Goal: Information Seeking & Learning: Learn about a topic

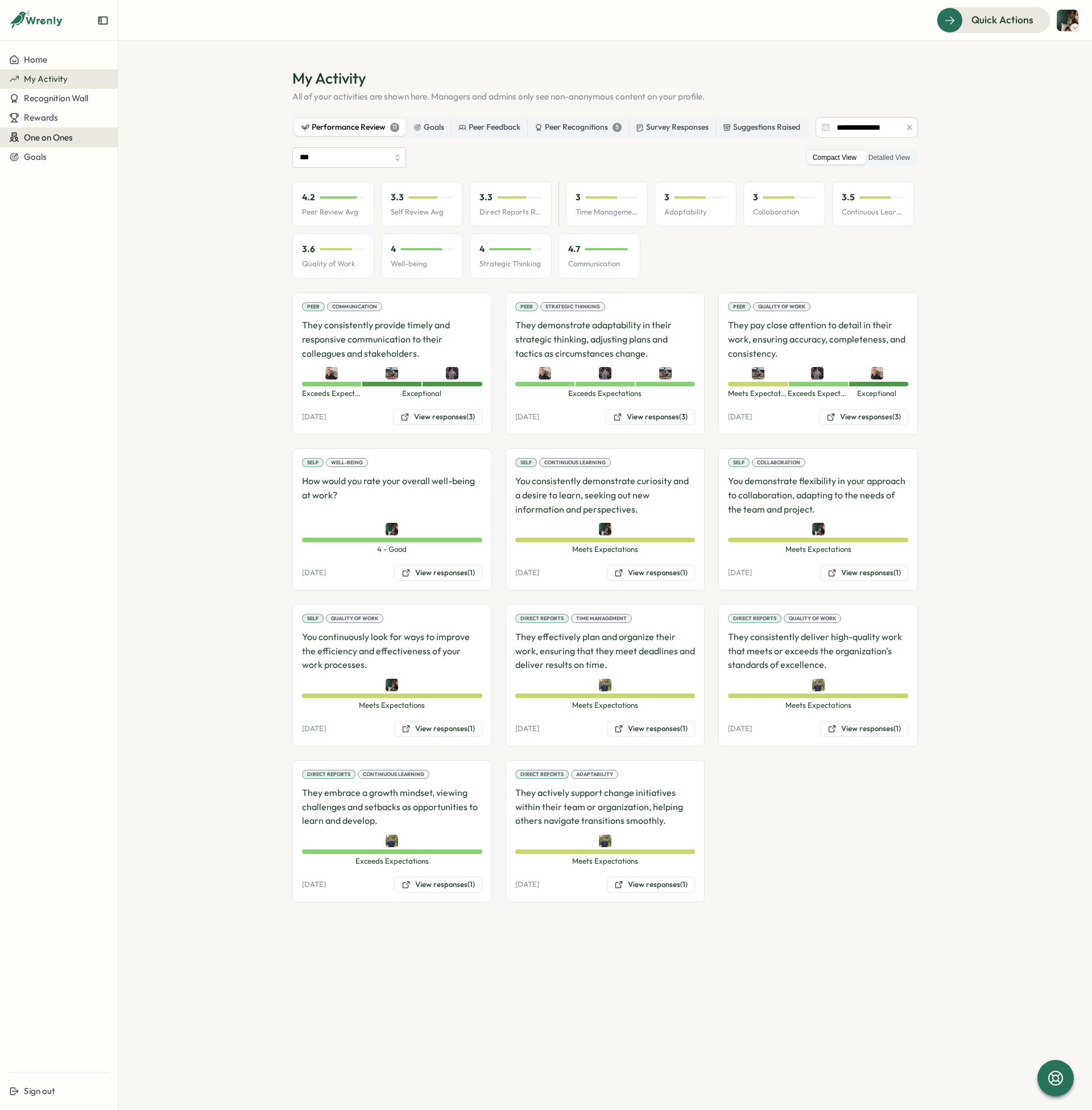
click at [61, 134] on span "One on Ones" at bounding box center [48, 137] width 49 height 11
click at [67, 120] on div "Rewards" at bounding box center [59, 118] width 99 height 10
click at [76, 99] on span "Recognition Wall" at bounding box center [56, 98] width 64 height 11
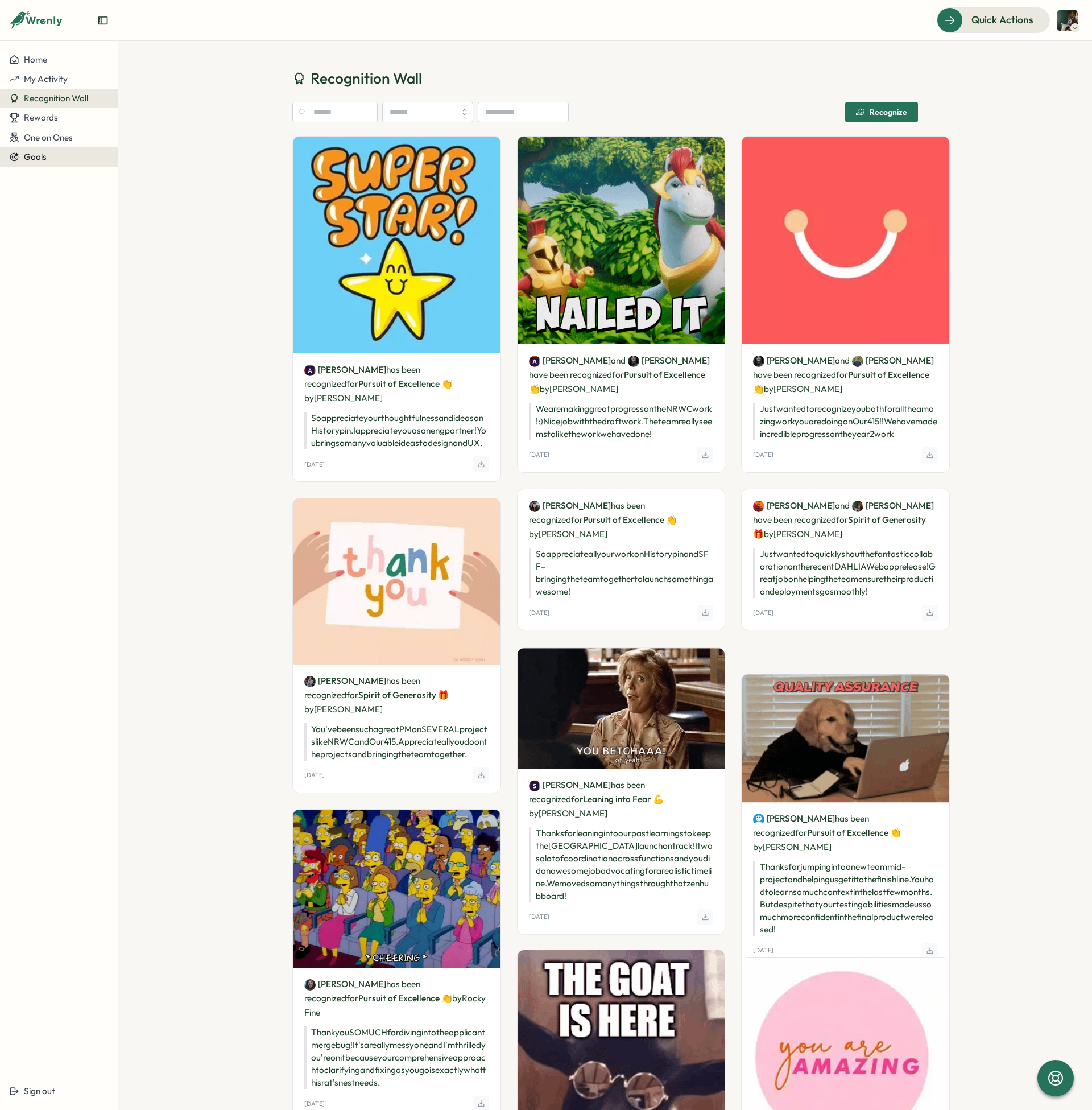
click at [63, 153] on div "Goals" at bounding box center [59, 157] width 99 height 10
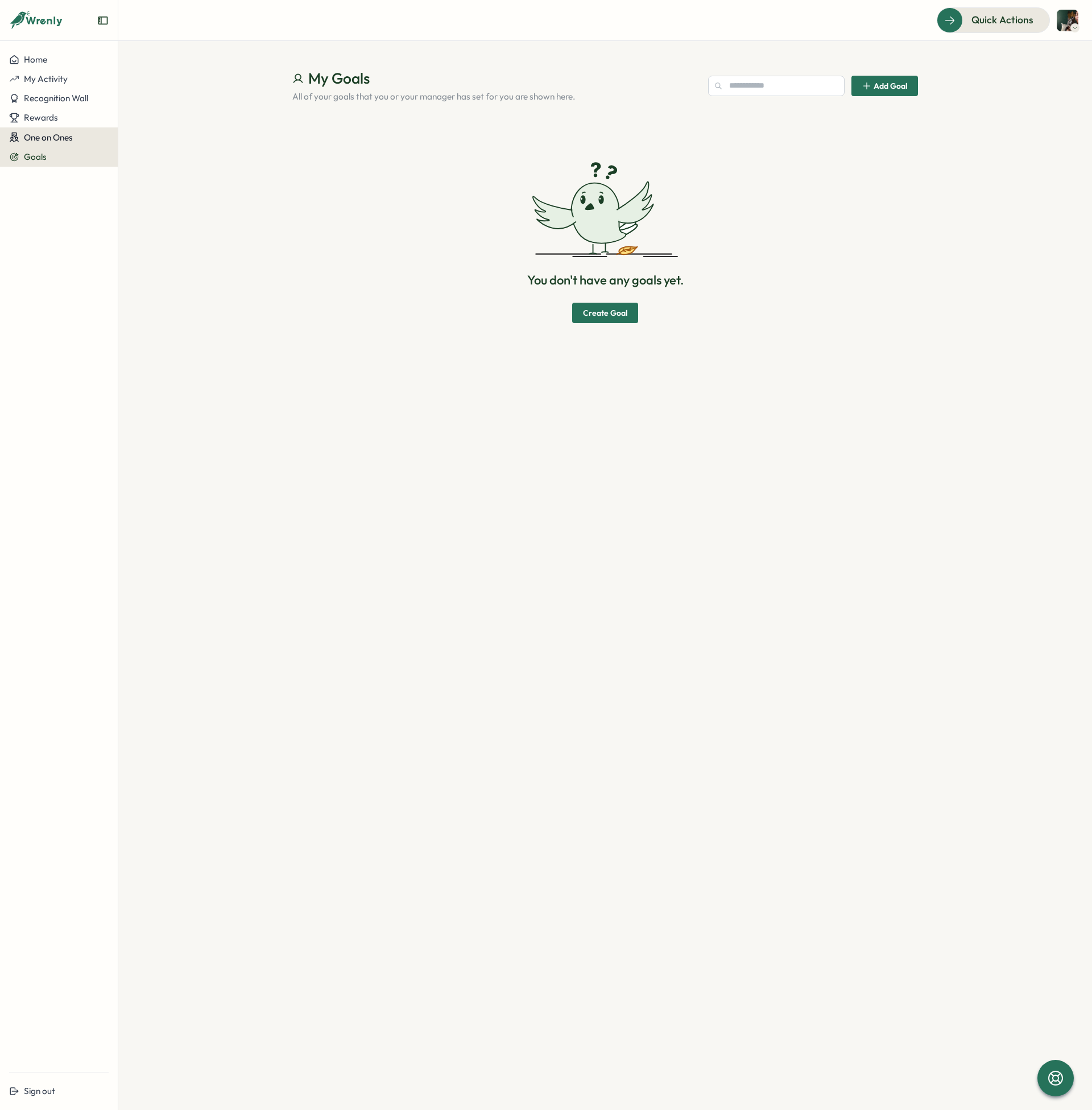
click at [69, 143] on button "One on Ones" at bounding box center [59, 137] width 118 height 20
click at [63, 77] on span "My Activity" at bounding box center [45, 78] width 44 height 11
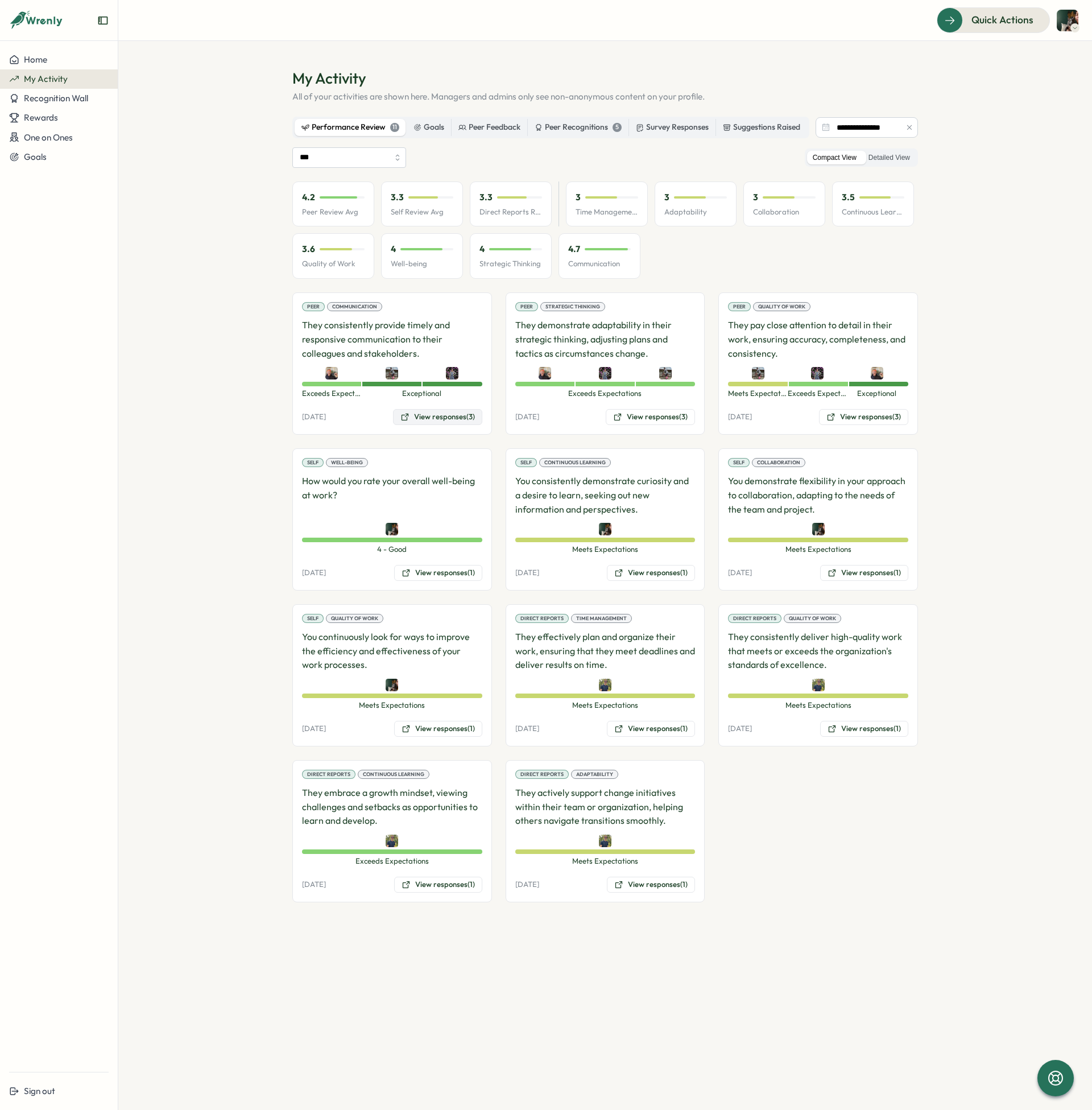
click at [453, 419] on button "View responses (3)" at bounding box center [438, 417] width 89 height 16
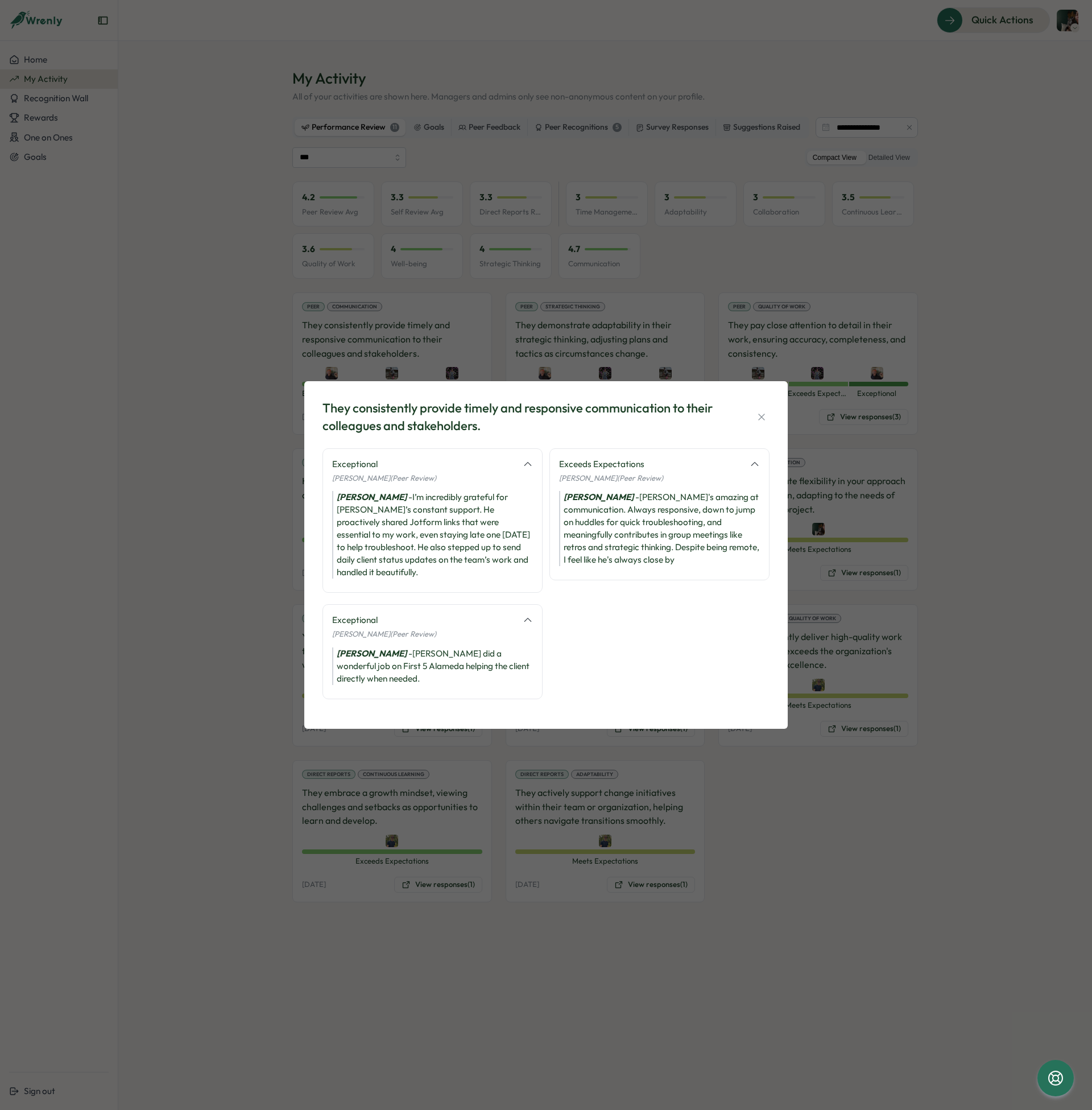
click at [446, 504] on div "[PERSON_NAME]’m incredibly grateful for [PERSON_NAME]’s constant support. He pr…" at bounding box center [433, 535] width 200 height 88
click at [446, 504] on div "[PERSON_NAME]’m incredibly grateful for [PERSON_NAME]’s constant support. He pr…" at bounding box center [433, 535] width 200 height 88
copy div "[PERSON_NAME]’m incredibly grateful for [PERSON_NAME]’s constant support. He pr…"
click at [669, 542] on div "[PERSON_NAME] - [PERSON_NAME]'s amazing at communication. Always responsive, do…" at bounding box center [659, 528] width 200 height 75
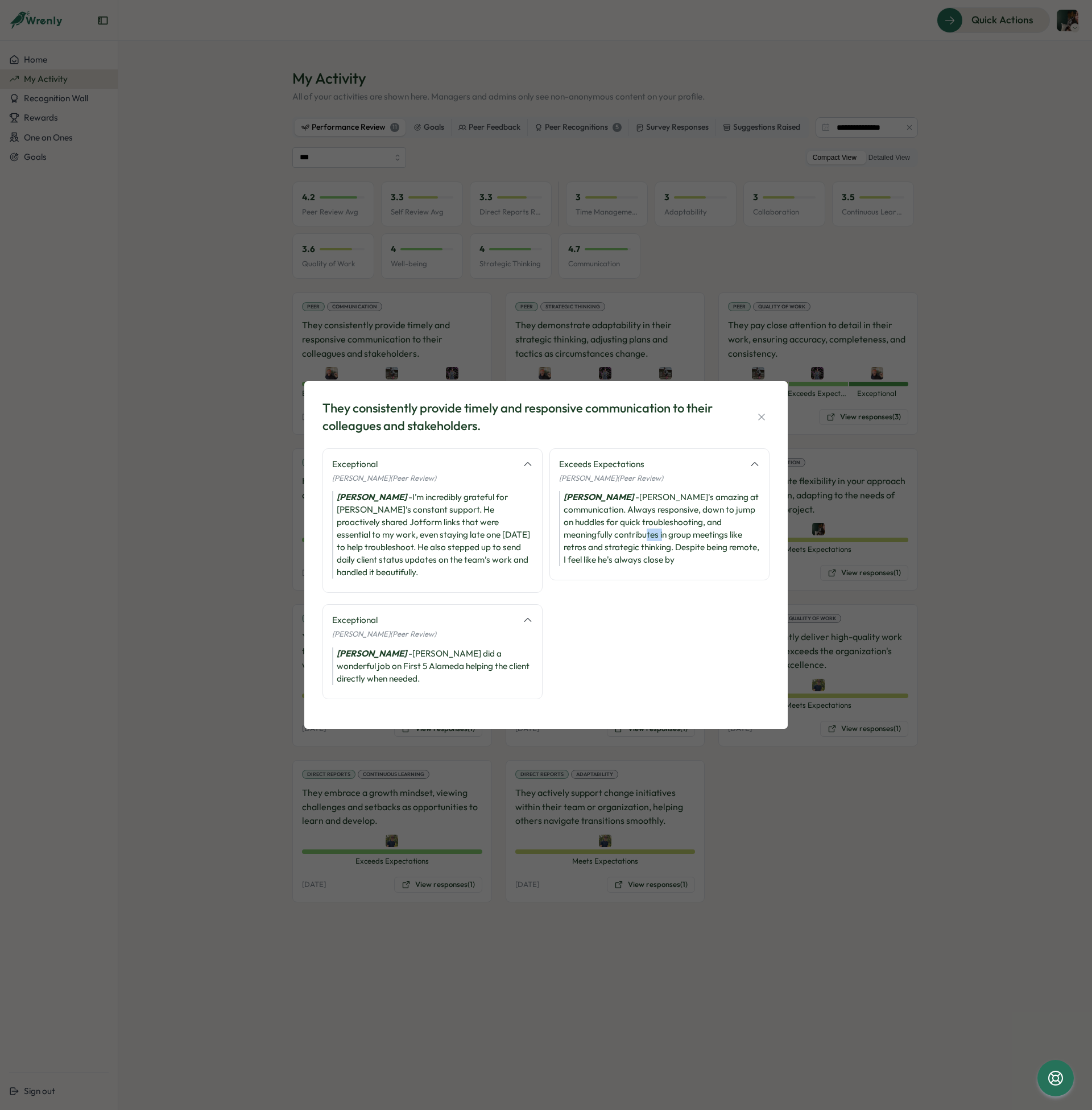
click at [669, 542] on div "[PERSON_NAME] - [PERSON_NAME]'s amazing at communication. Always responsive, do…" at bounding box center [659, 528] width 200 height 75
copy div "[PERSON_NAME] - [PERSON_NAME]'s amazing at communication. Always responsive, do…"
click at [386, 648] on icon "[PERSON_NAME]" at bounding box center [371, 654] width 70 height 11
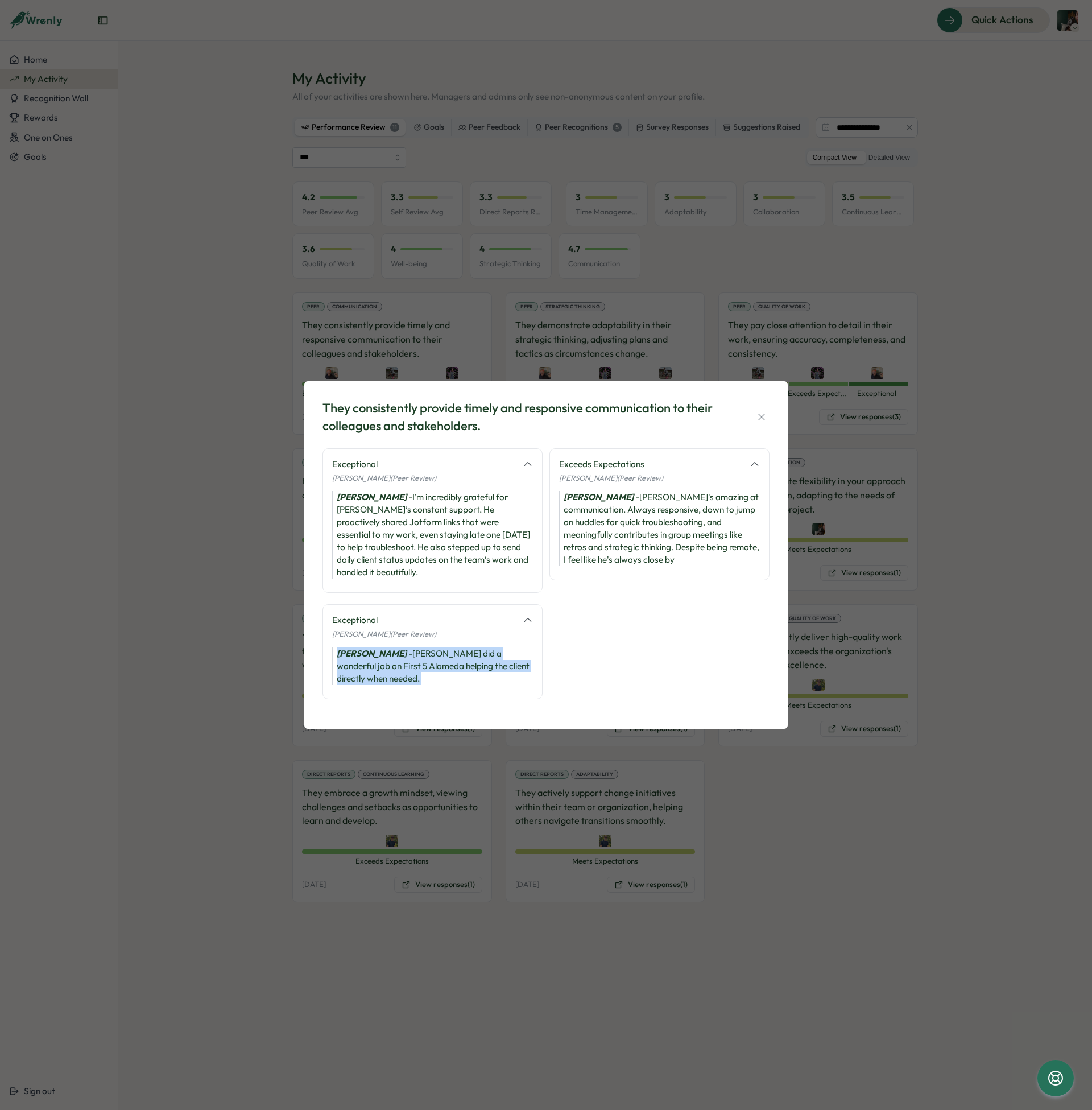
click at [386, 648] on icon "[PERSON_NAME]" at bounding box center [371, 654] width 70 height 11
copy div "[PERSON_NAME] - [PERSON_NAME] did a wonderful job on First 5 Alameda helping th…"
click at [765, 423] on icon "button" at bounding box center [762, 417] width 12 height 12
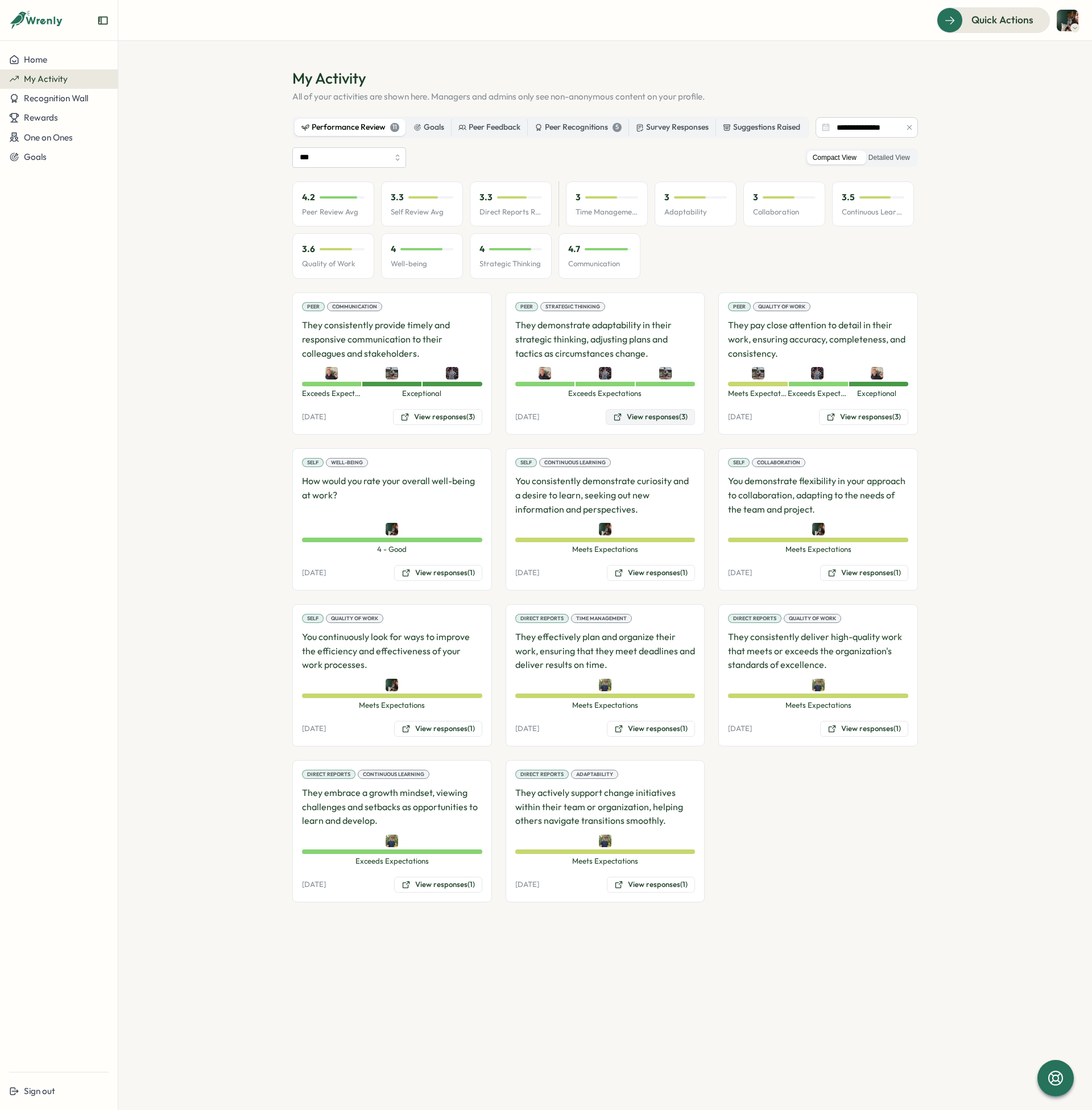
click at [674, 420] on button "View responses (3)" at bounding box center [651, 417] width 89 height 16
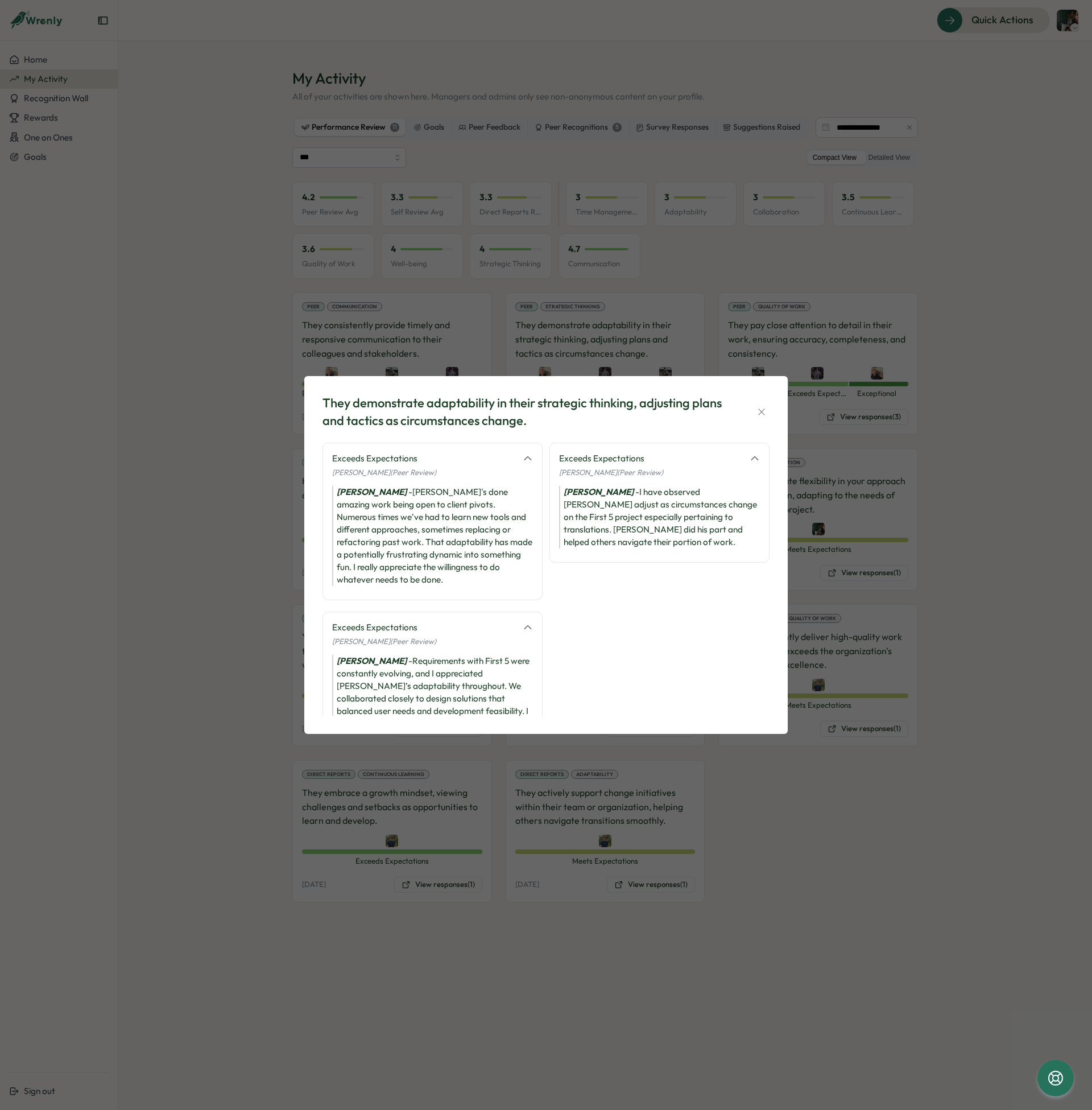
click at [455, 518] on div "[PERSON_NAME] - [PERSON_NAME]'s done amazing work being open to client pivots. …" at bounding box center [433, 536] width 200 height 100
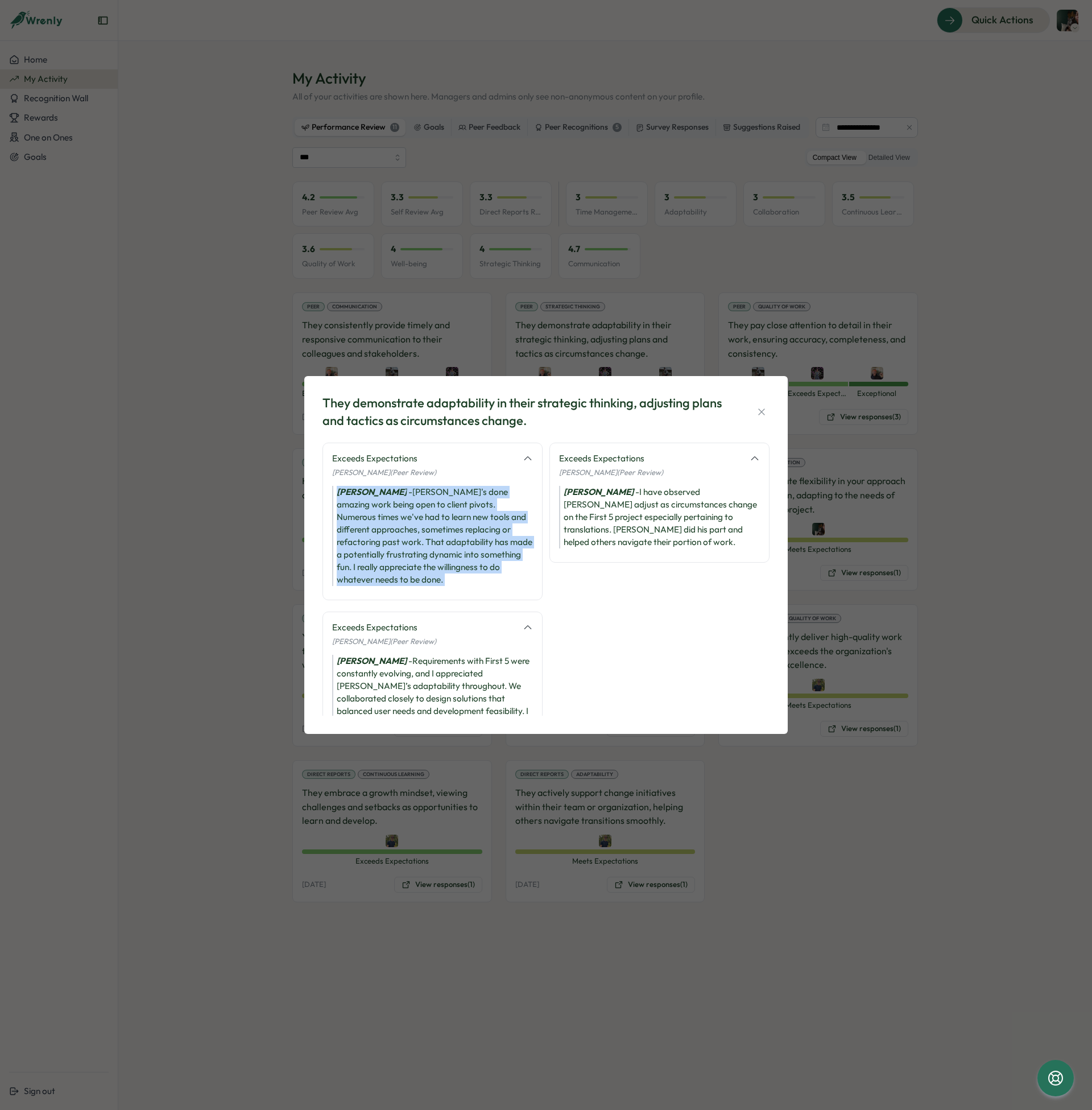
click at [455, 518] on div "[PERSON_NAME] - [PERSON_NAME]'s done amazing work being open to client pivots. …" at bounding box center [433, 536] width 200 height 100
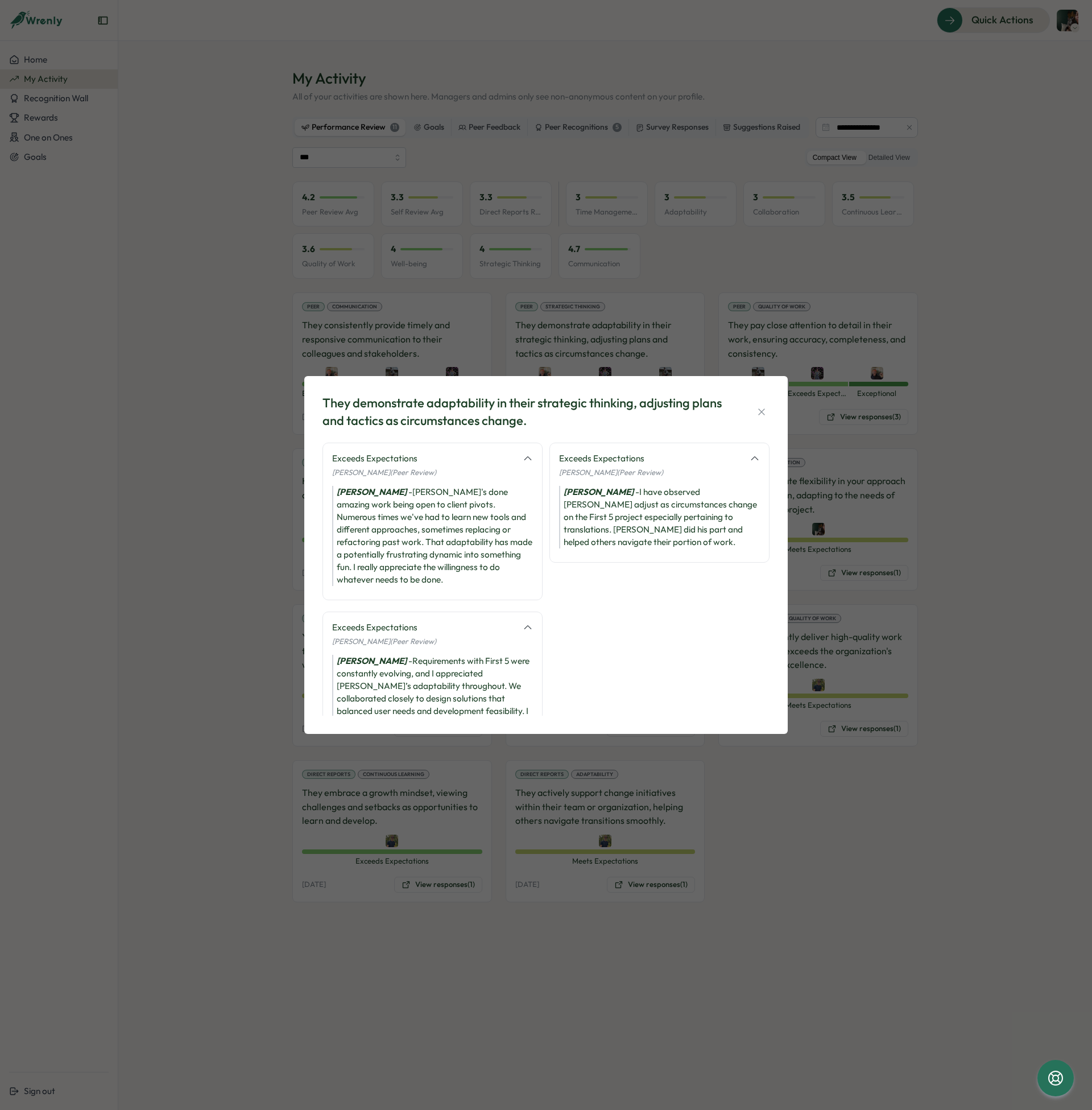
click at [998, 331] on div "They demonstrate adaptability in their strategic thinking, adjusting plans and …" at bounding box center [546, 555] width 1092 height 1110
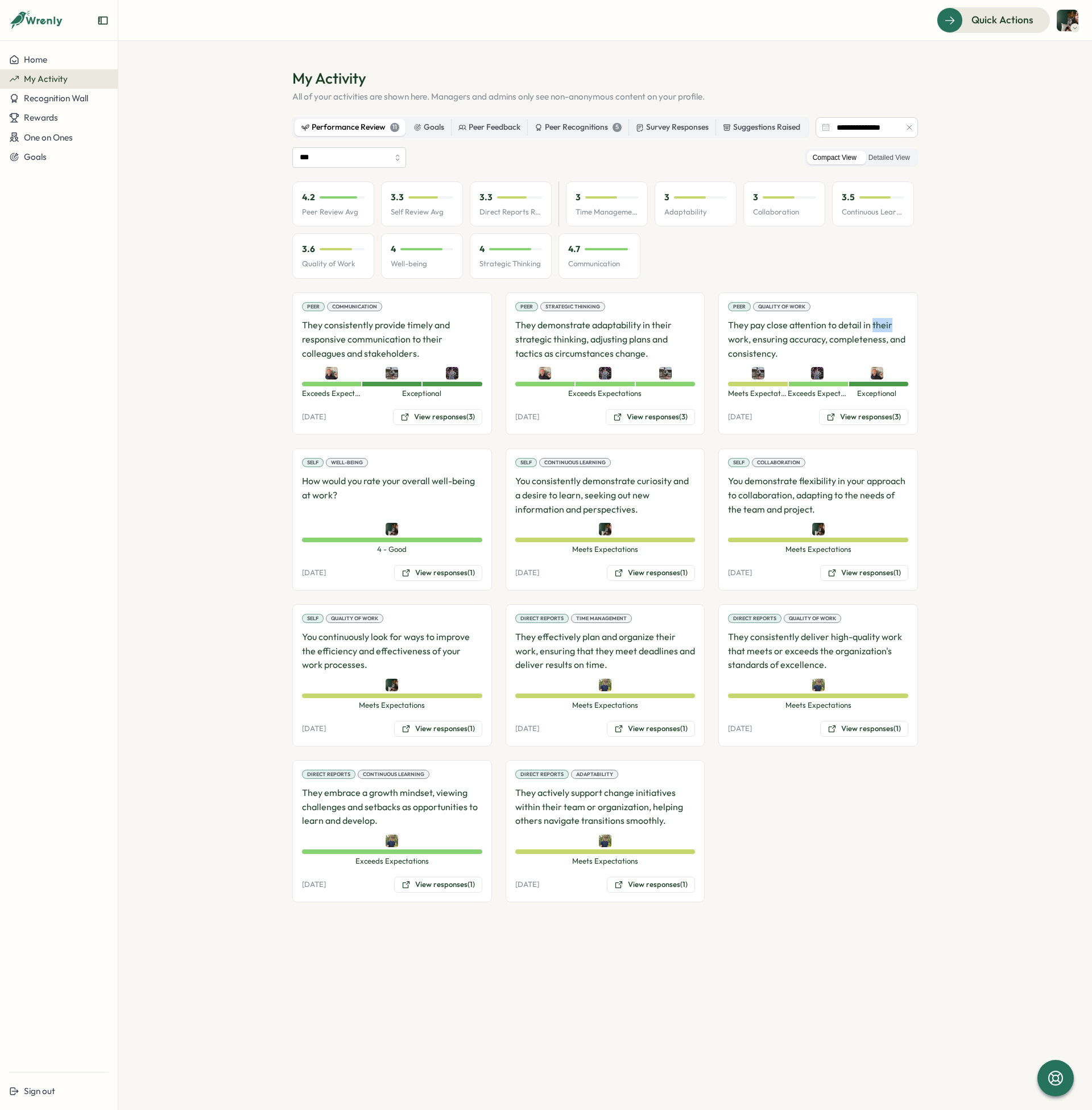
click at [997, 331] on section "**********" at bounding box center [605, 575] width 974 height 1069
click at [1009, 16] on span "Quick Actions" at bounding box center [987, 20] width 62 height 15
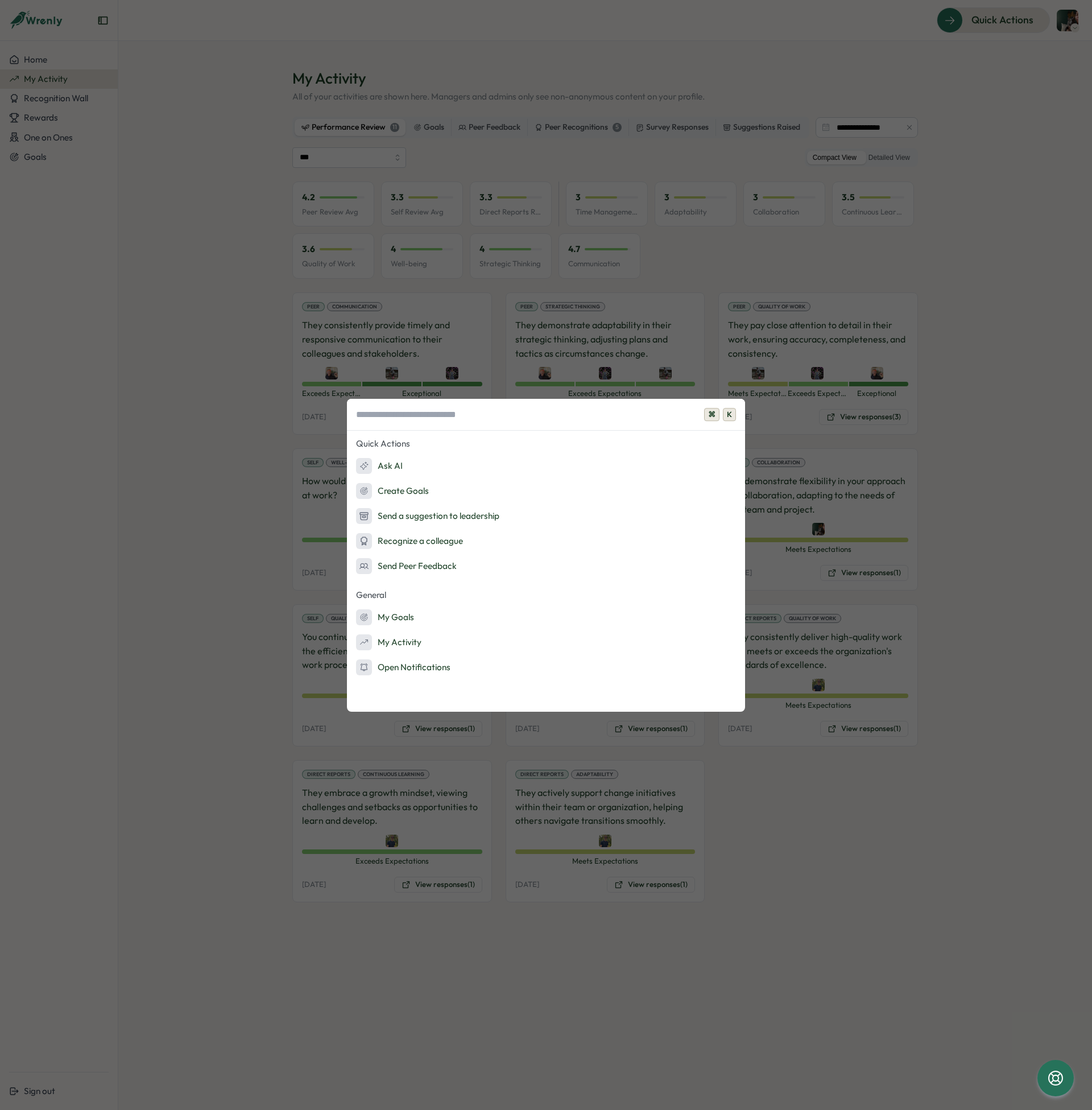
click at [732, 410] on span "K" at bounding box center [730, 414] width 13 height 13
click at [945, 289] on div "⌘ K Quick Actions Ask AI Create Goals Send a suggestion to leadership Recognize…" at bounding box center [546, 555] width 1092 height 1110
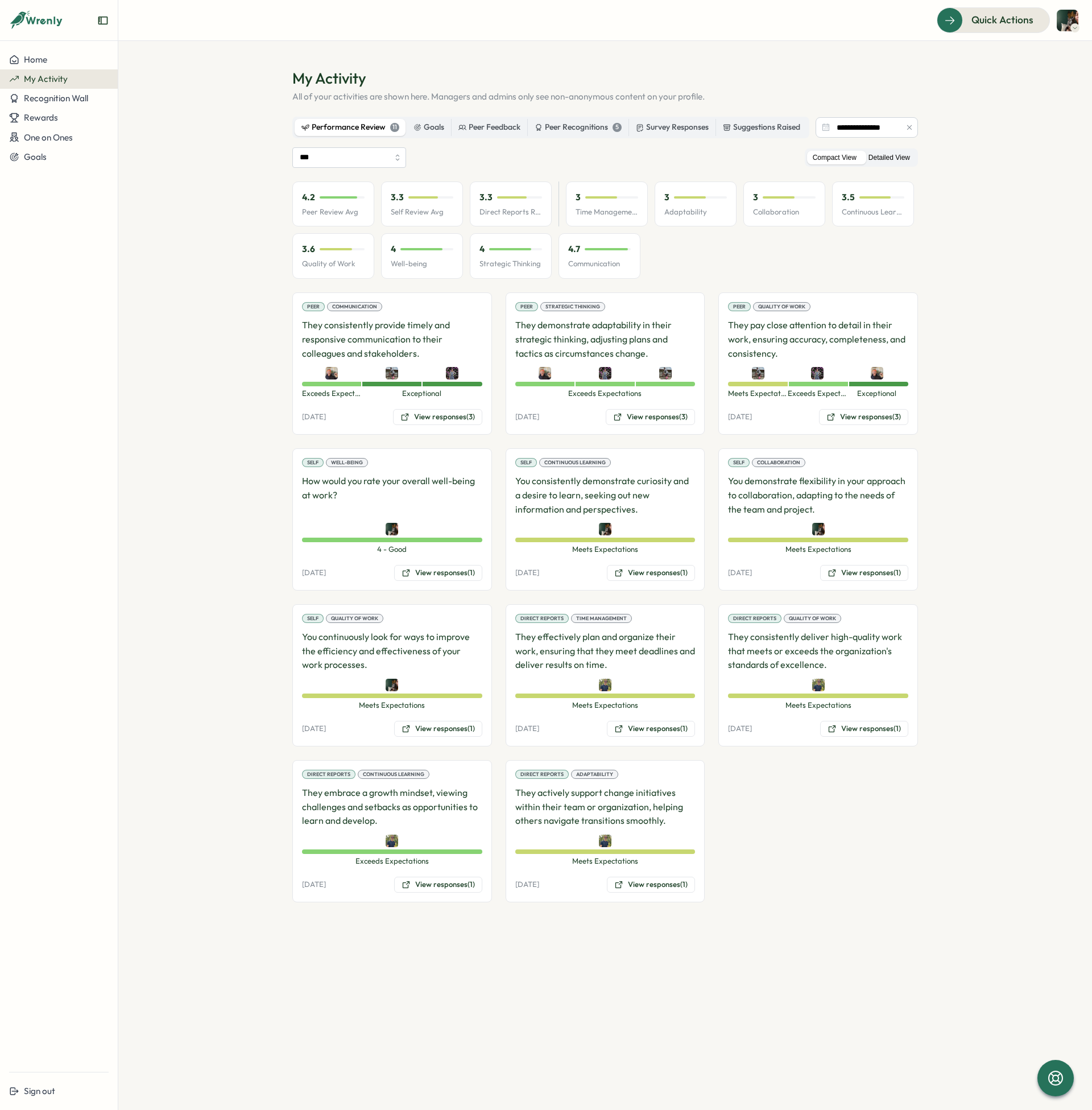
drag, startPoint x: 995, startPoint y: 168, endPoint x: 892, endPoint y: 163, distance: 103.1
click at [995, 168] on section "**********" at bounding box center [605, 575] width 974 height 1069
click at [885, 162] on label "Detailed View" at bounding box center [889, 157] width 53 height 14
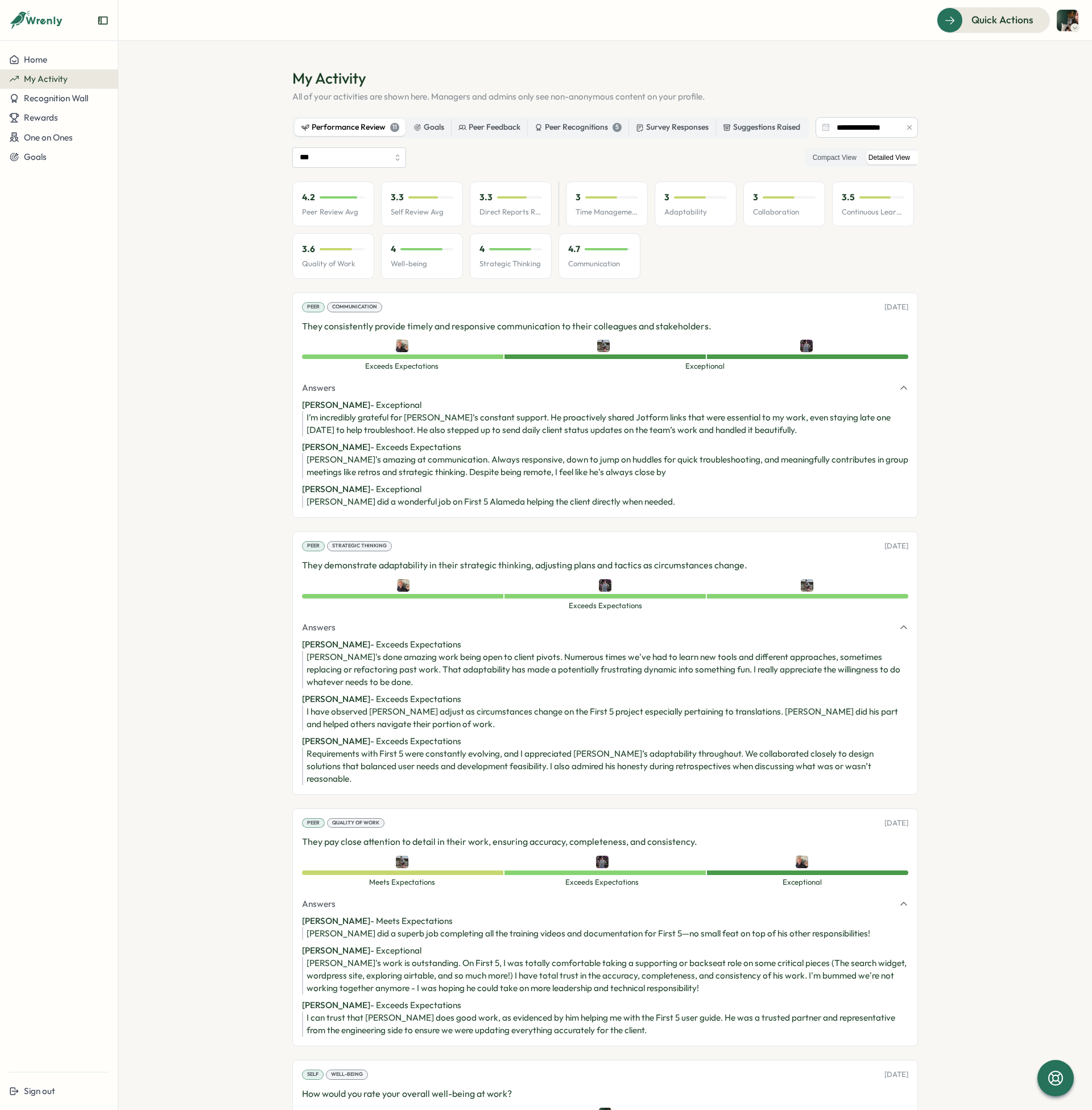
drag, startPoint x: 871, startPoint y: 781, endPoint x: 874, endPoint y: 771, distance: 10.4
click at [874, 772] on div "Peer Strategic Thinking [DATE] They demonstrate adaptability in their strategic…" at bounding box center [605, 663] width 626 height 263
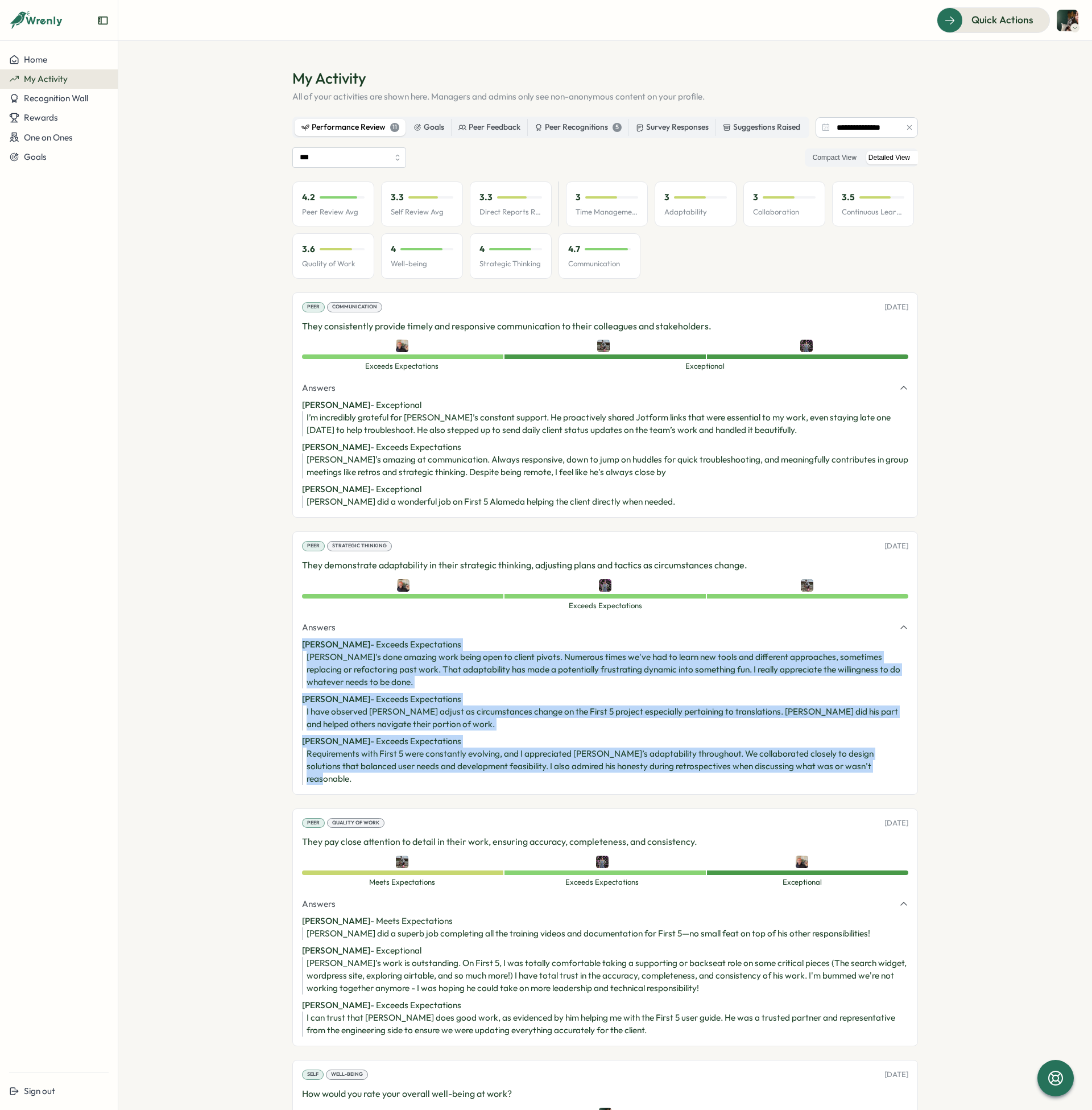
drag, startPoint x: 875, startPoint y: 767, endPoint x: 301, endPoint y: 644, distance: 587.0
click at [302, 644] on section "[PERSON_NAME] - Exceeds Expectations [PERSON_NAME]'s done amazing work being op…" at bounding box center [605, 712] width 606 height 147
copy section "[PERSON_NAME] - Exceeds Expectations [PERSON_NAME]'s done amazing work being op…"
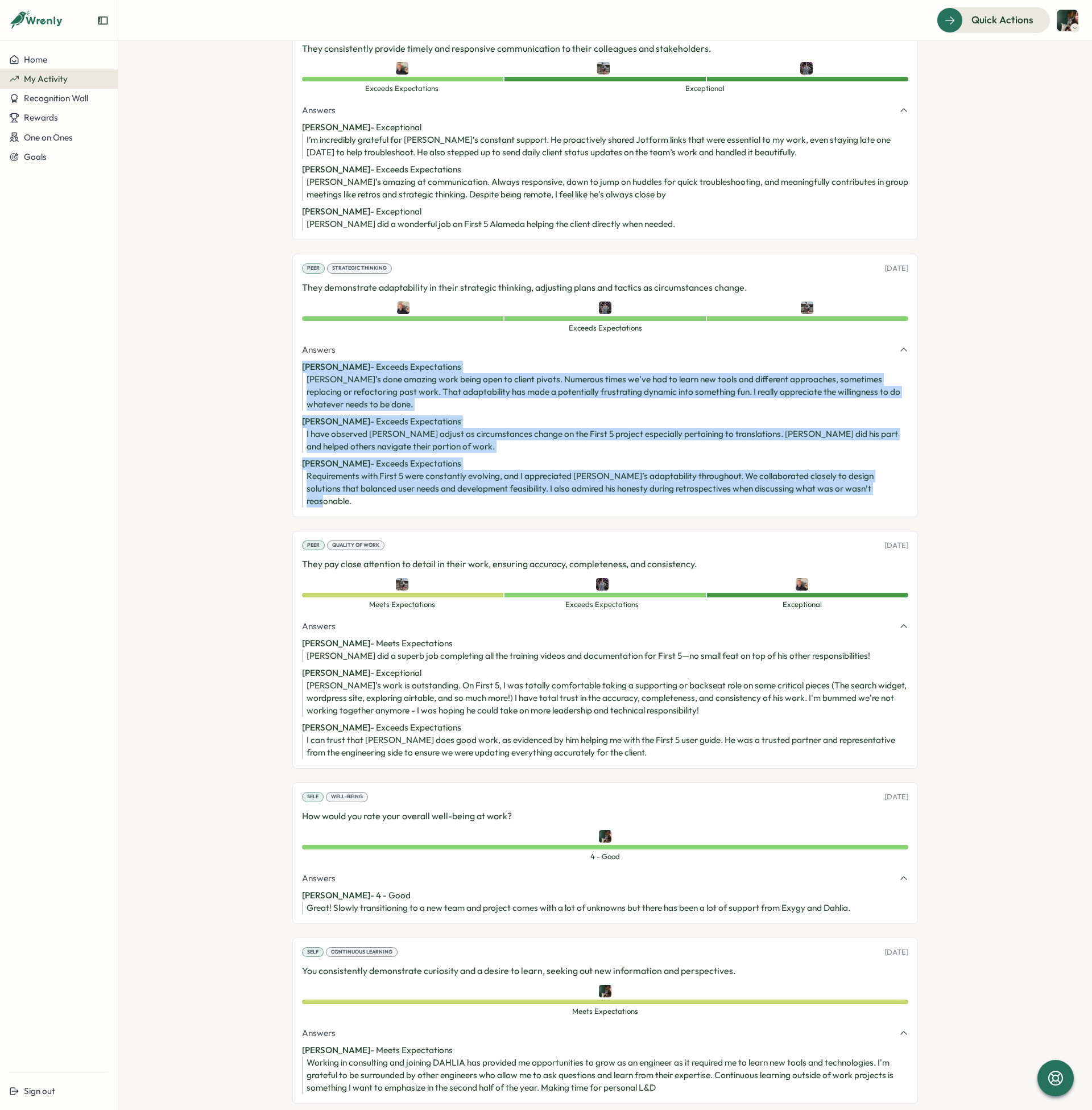
scroll to position [297, 0]
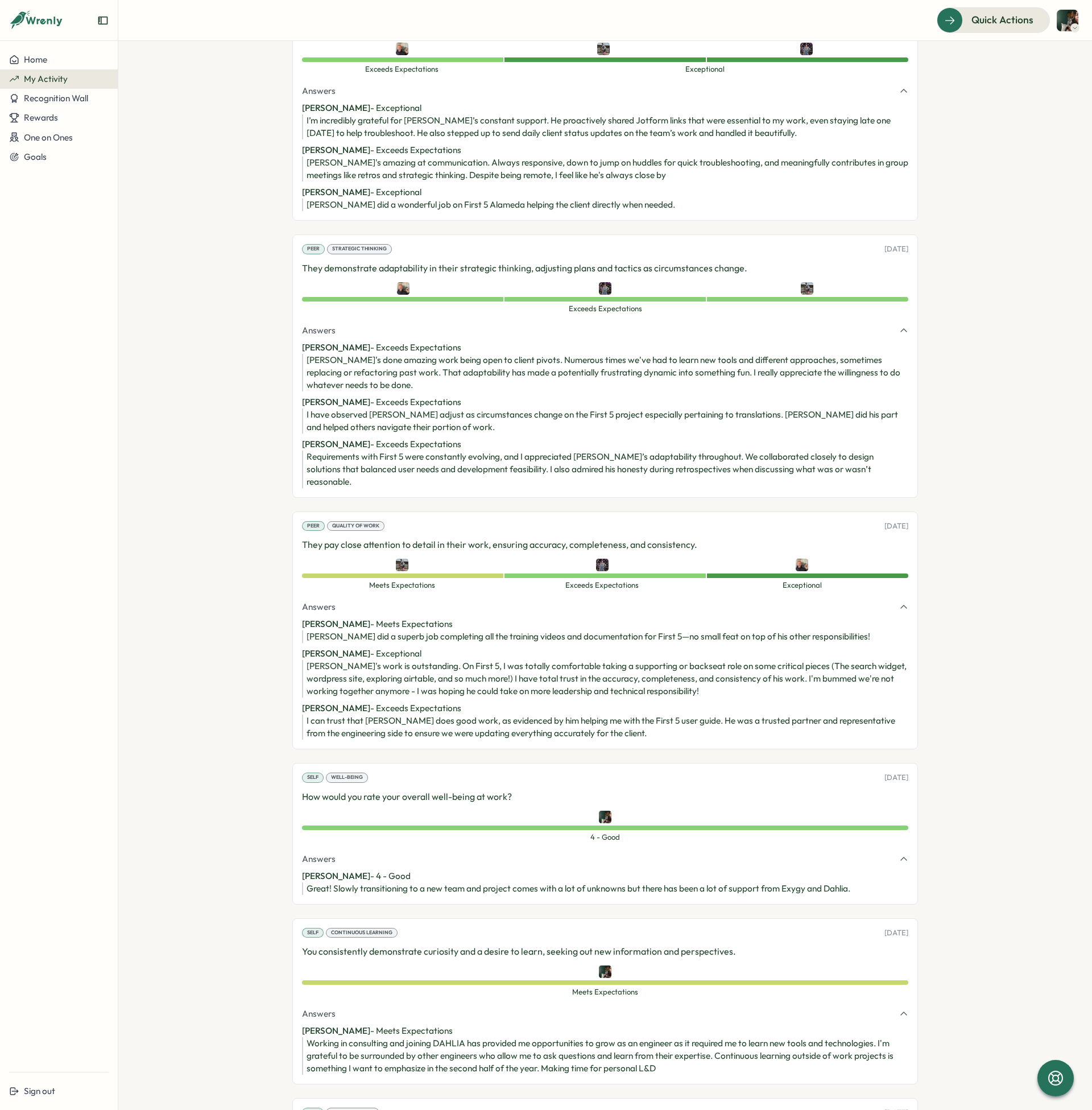
click at [525, 632] on section "[PERSON_NAME] - Meets Expectations [PERSON_NAME] did a superb job completing al…" at bounding box center [605, 679] width 606 height 122
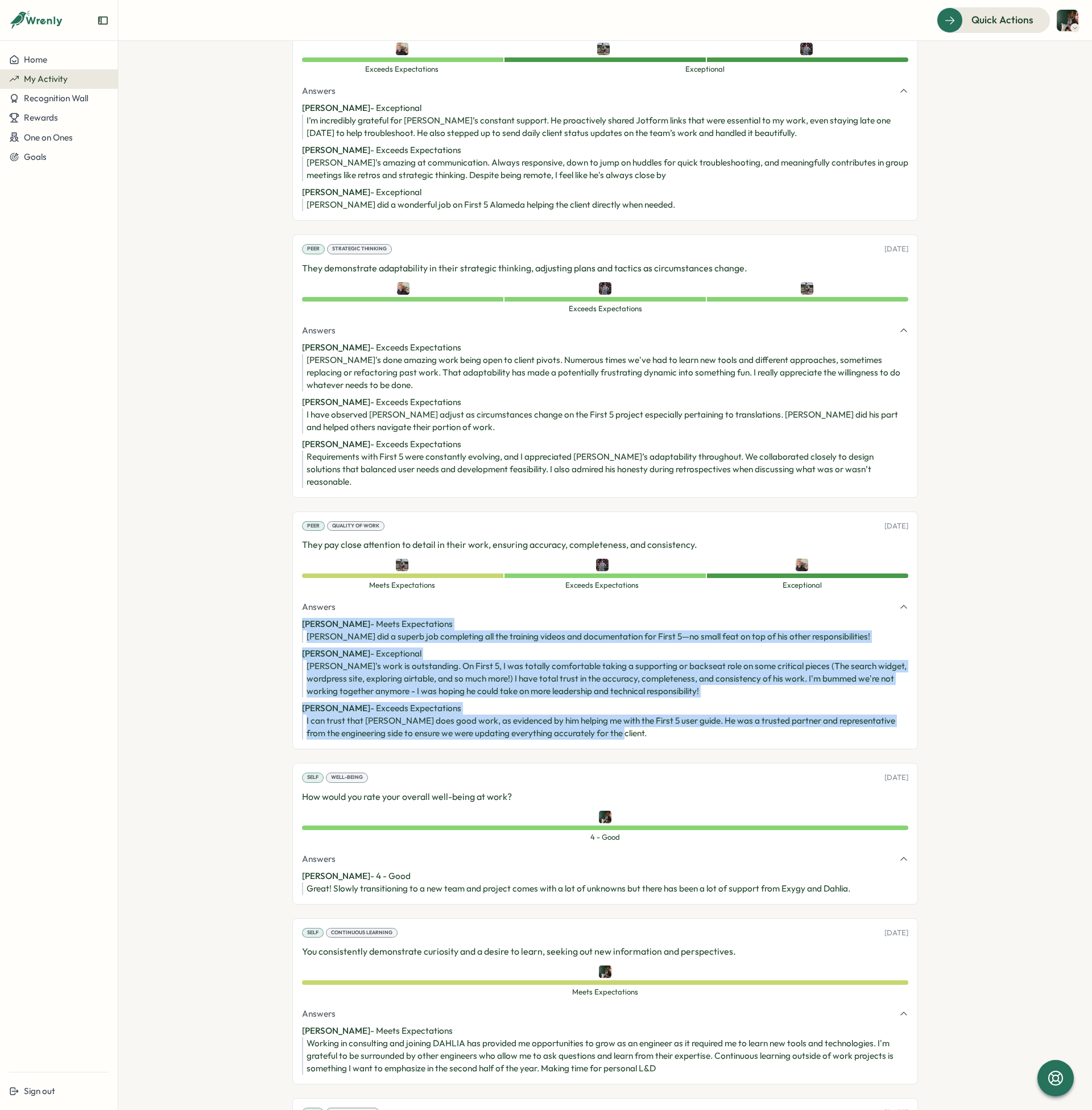
drag, startPoint x: 647, startPoint y: 722, endPoint x: 296, endPoint y: 613, distance: 367.5
click at [296, 613] on div "Peer Quality of Work [DATE] They pay close attention to detail in their work, e…" at bounding box center [605, 630] width 626 height 237
copy section "[PERSON_NAME] - Meets Expectations [PERSON_NAME] did a superb job completing al…"
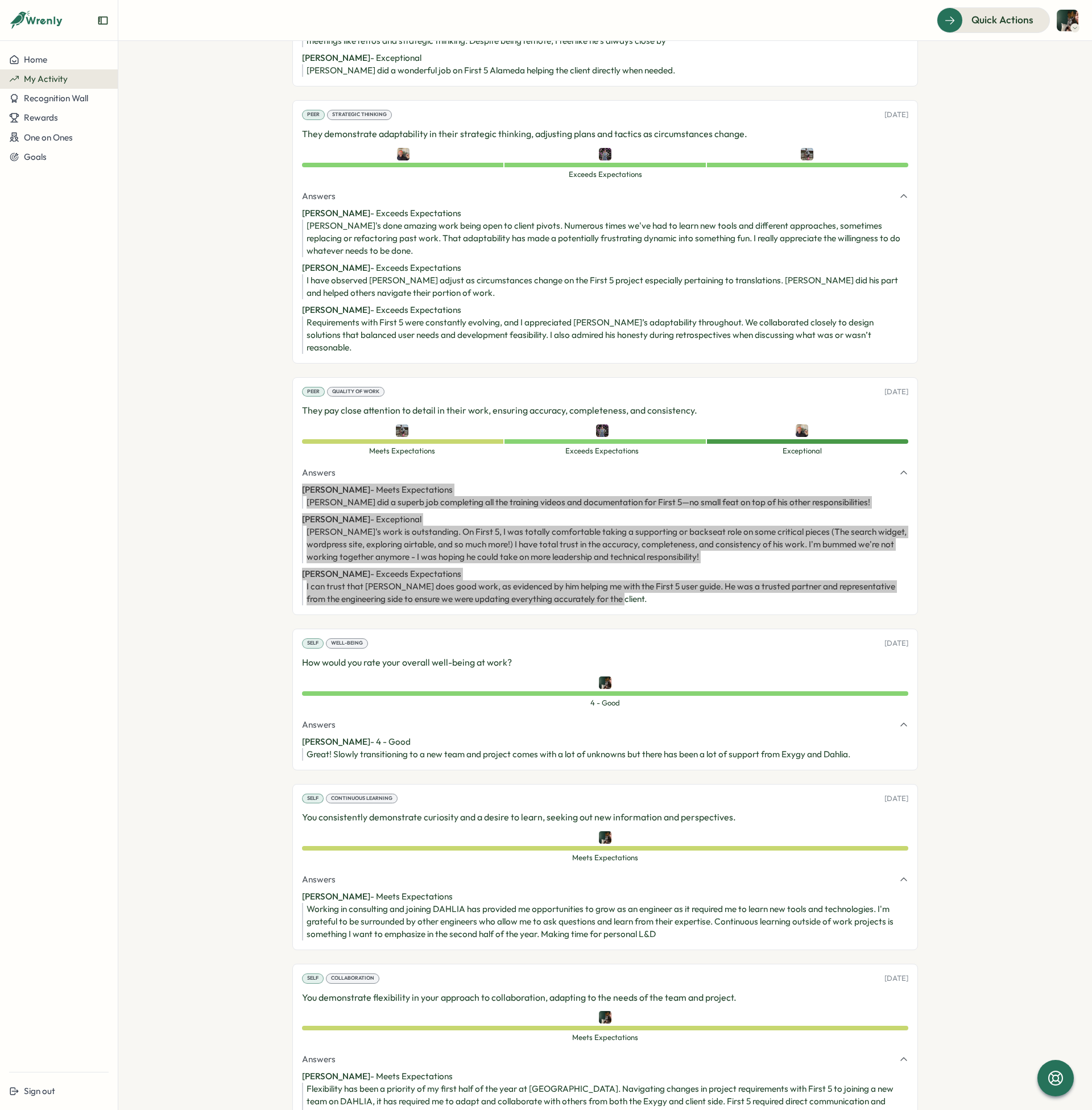
scroll to position [537, 0]
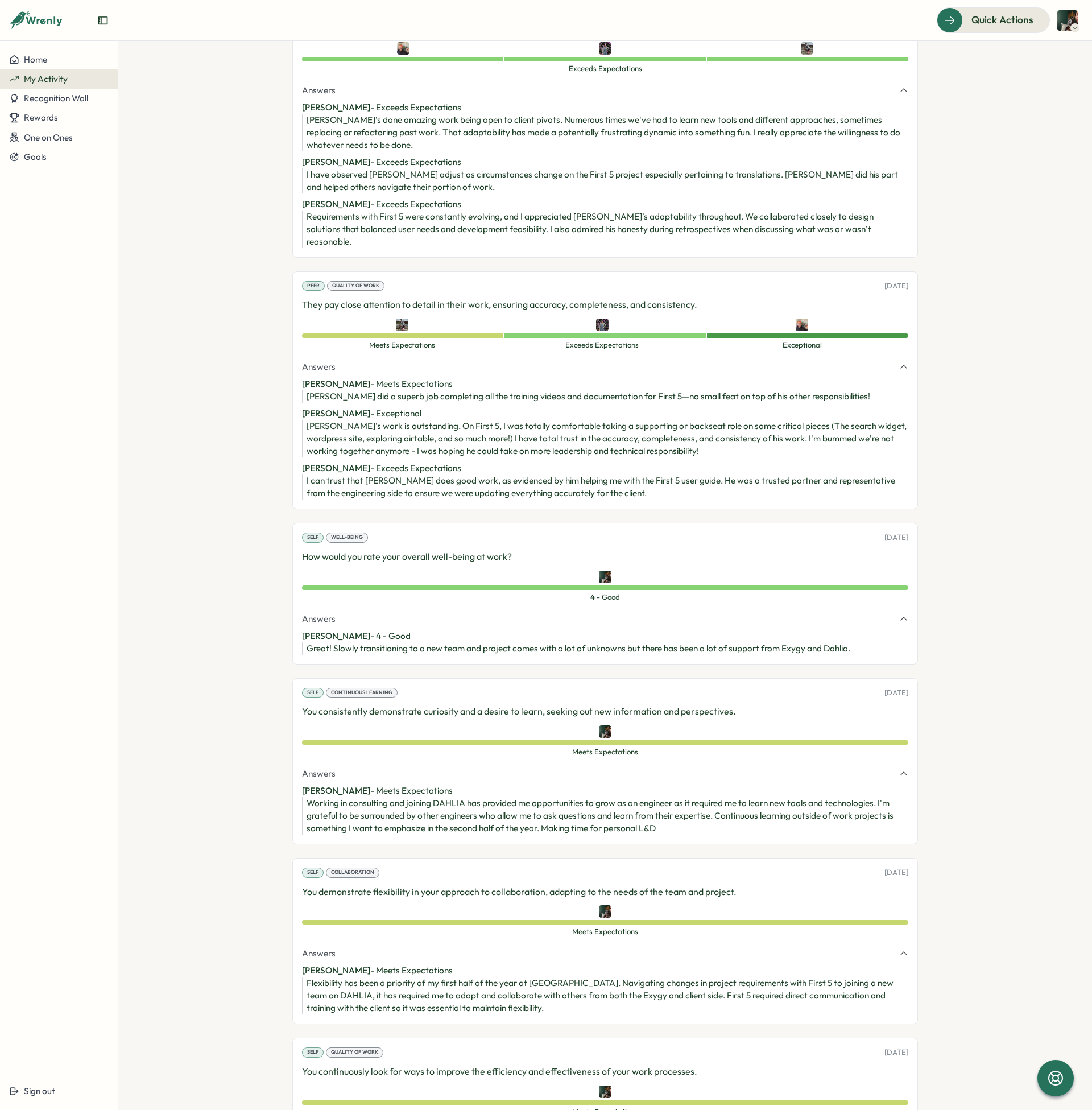
click at [1000, 664] on section "**********" at bounding box center [605, 575] width 974 height 1069
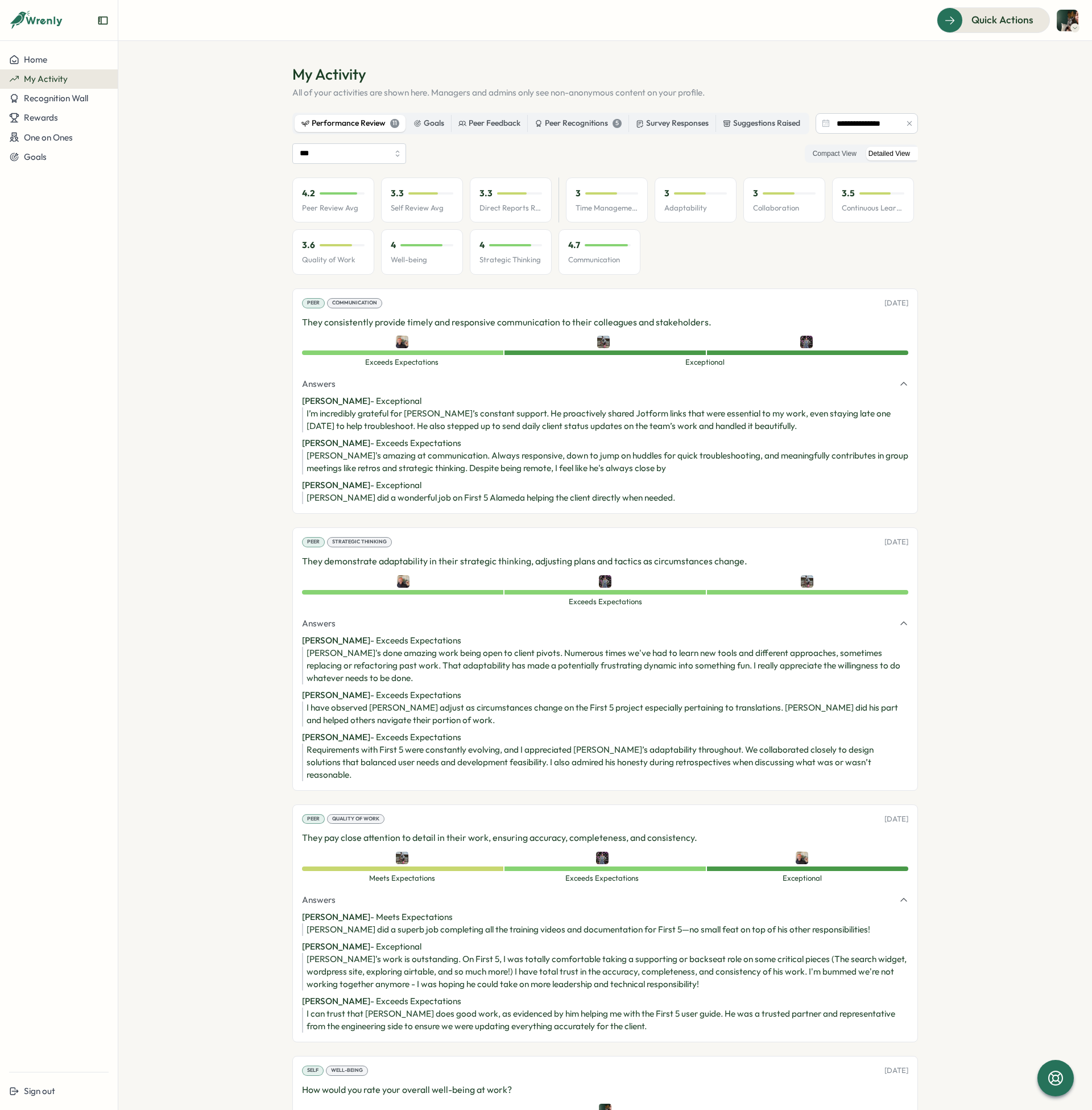
scroll to position [48, 0]
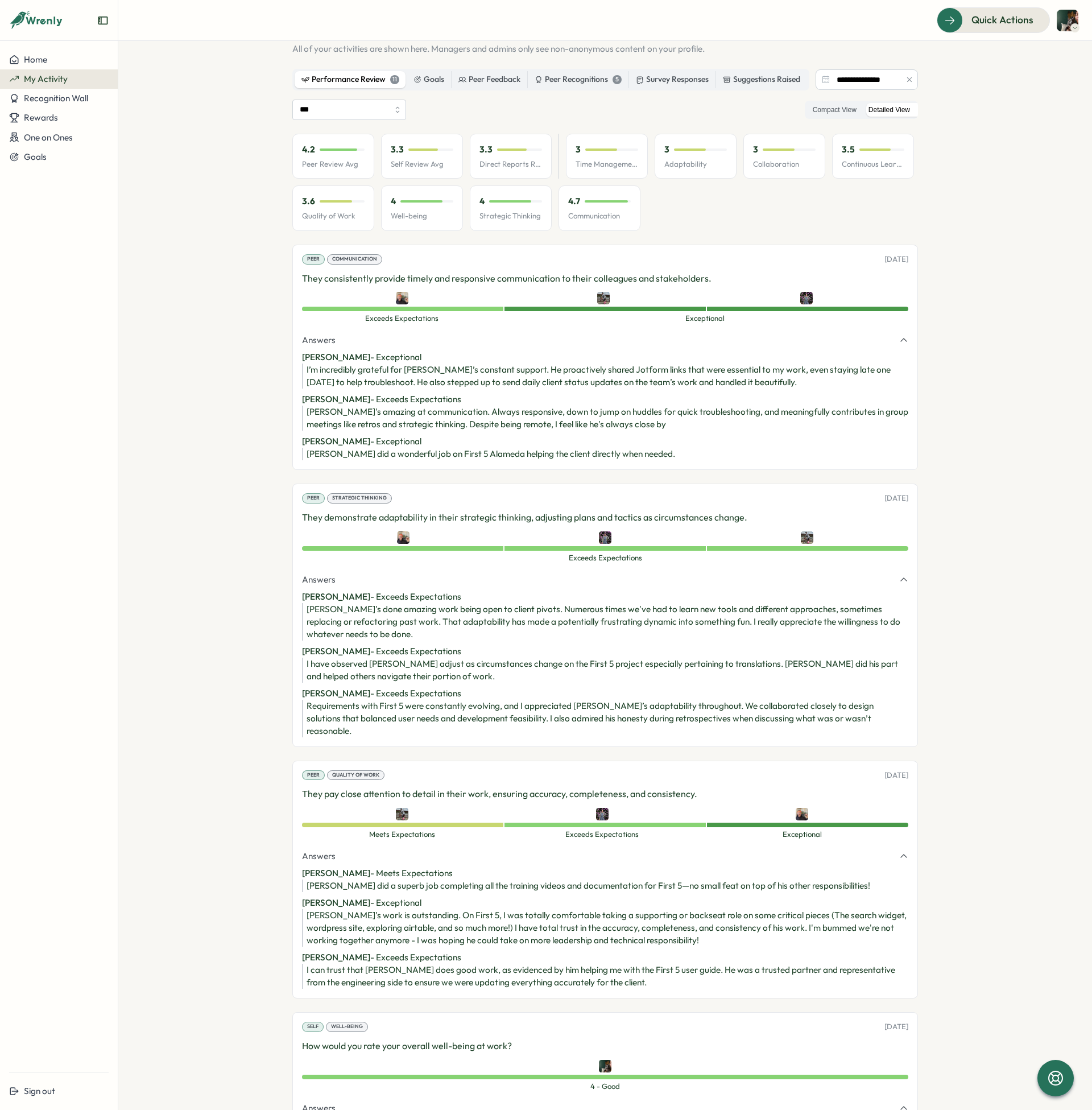
click at [597, 78] on div "Peer Recognitions 5" at bounding box center [578, 79] width 87 height 13
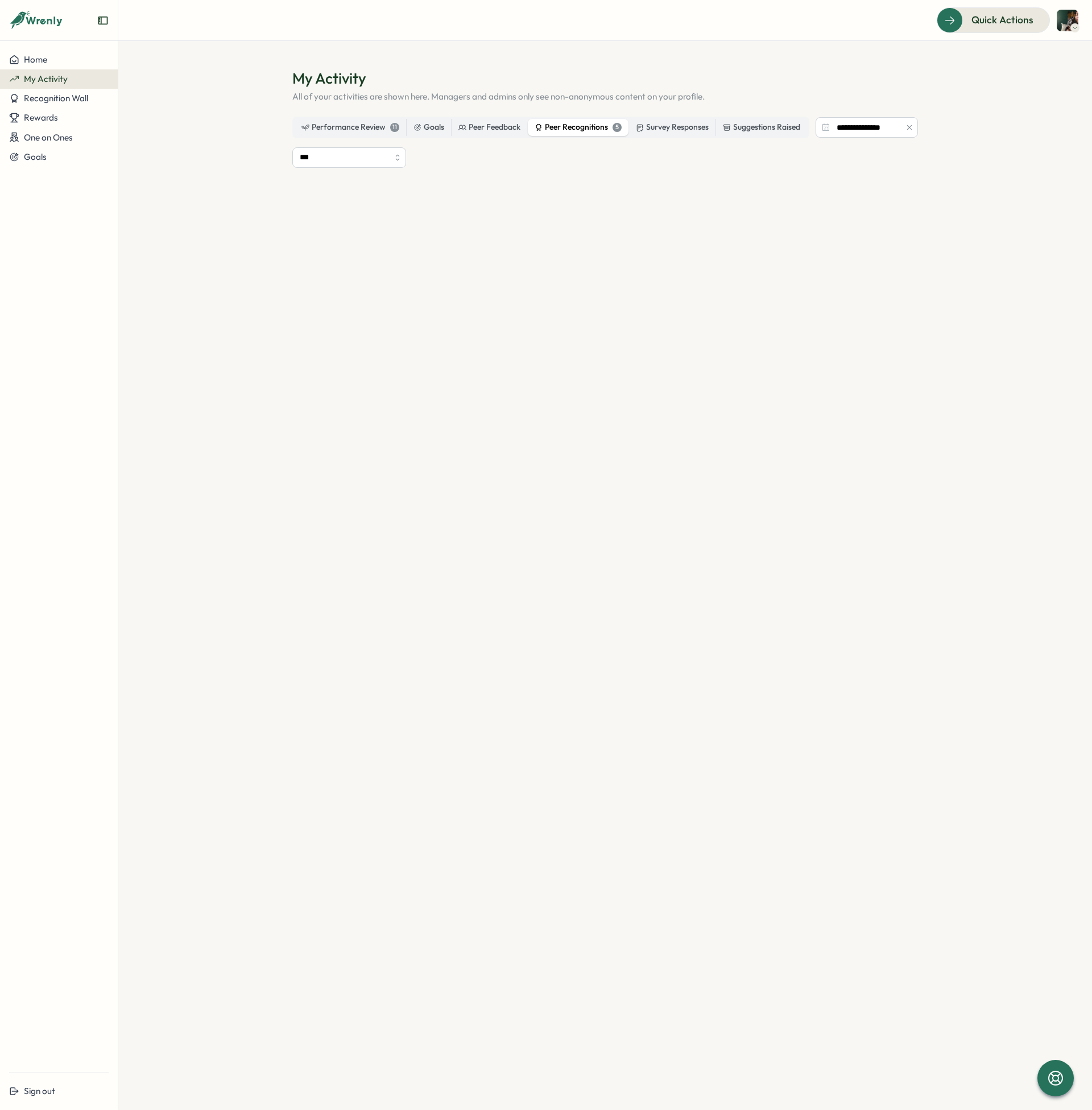
scroll to position [0, 0]
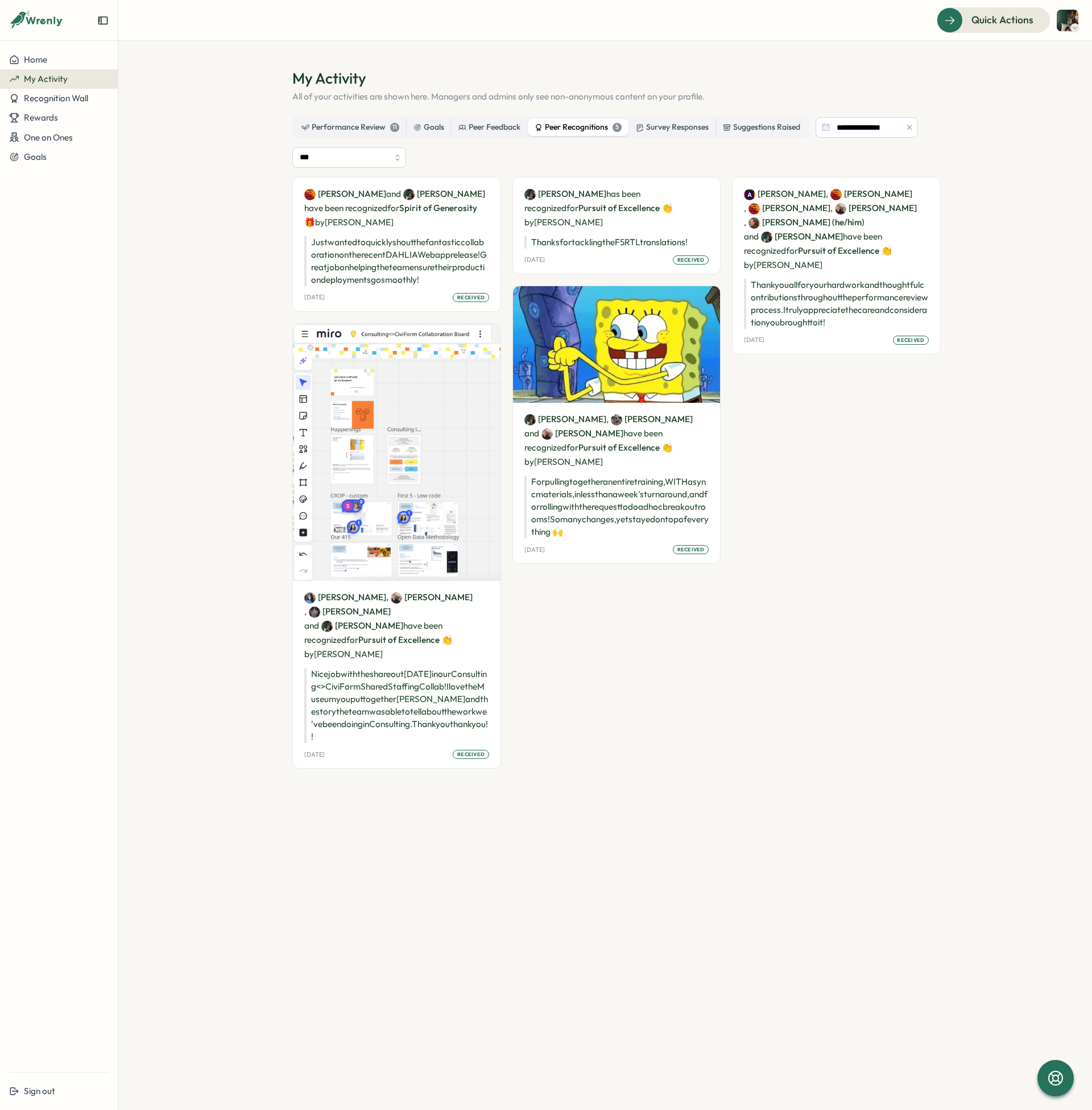
click at [856, 544] on div "[PERSON_NAME] , [PERSON_NAME] , [PERSON_NAME] , [PERSON_NAME] , [PERSON_NAME] (…" at bounding box center [837, 478] width 209 height 603
click at [791, 476] on div "[PERSON_NAME] , [PERSON_NAME] , [PERSON_NAME] , [PERSON_NAME] , [PERSON_NAME] (…" at bounding box center [837, 478] width 209 height 603
click at [878, 499] on div "[PERSON_NAME] , [PERSON_NAME] , [PERSON_NAME] , [PERSON_NAME] , [PERSON_NAME] (…" at bounding box center [837, 478] width 209 height 603
